Goal: Answer question/provide support: Share knowledge or assist other users

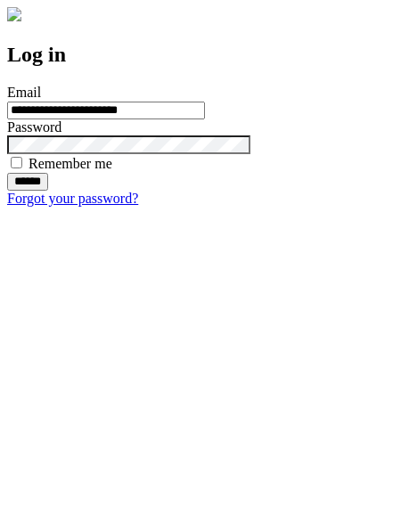
type input "**********"
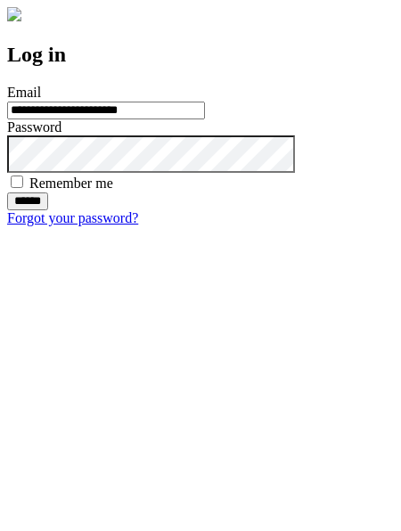
click at [48, 210] on input "******" at bounding box center [27, 201] width 41 height 18
